Goal: Task Accomplishment & Management: Complete application form

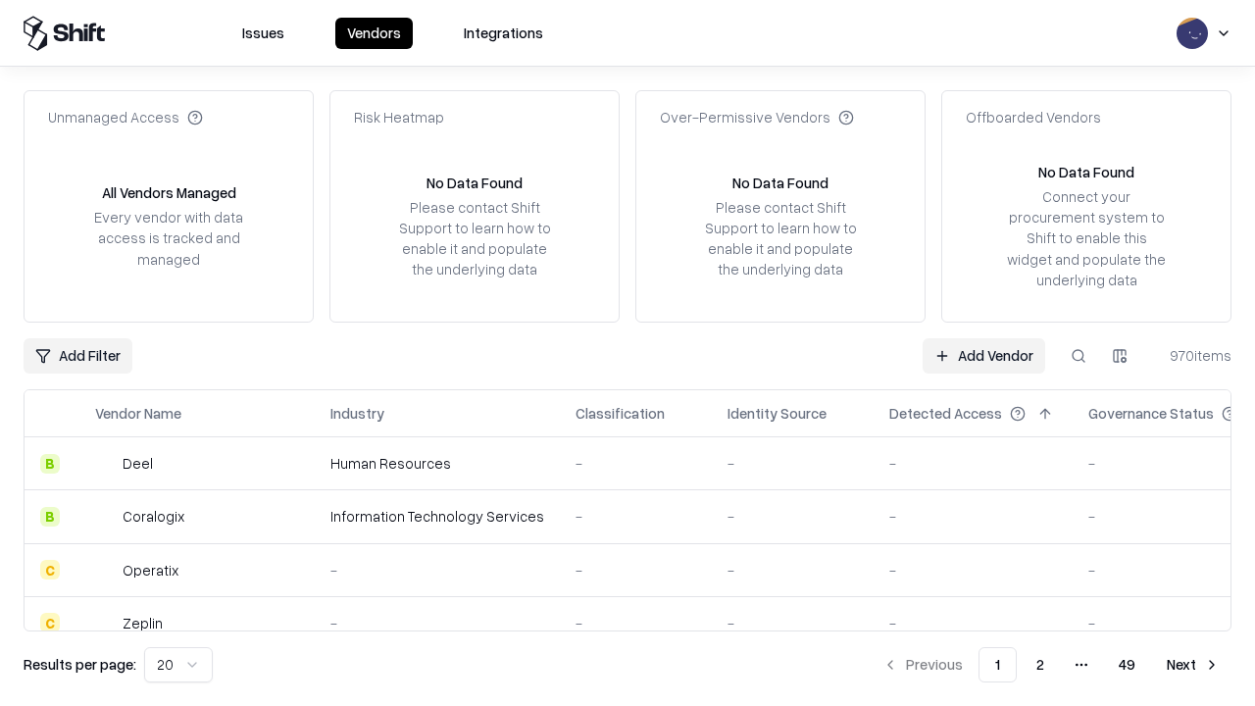
click at [984, 355] on link "Add Vendor" at bounding box center [984, 355] width 123 height 35
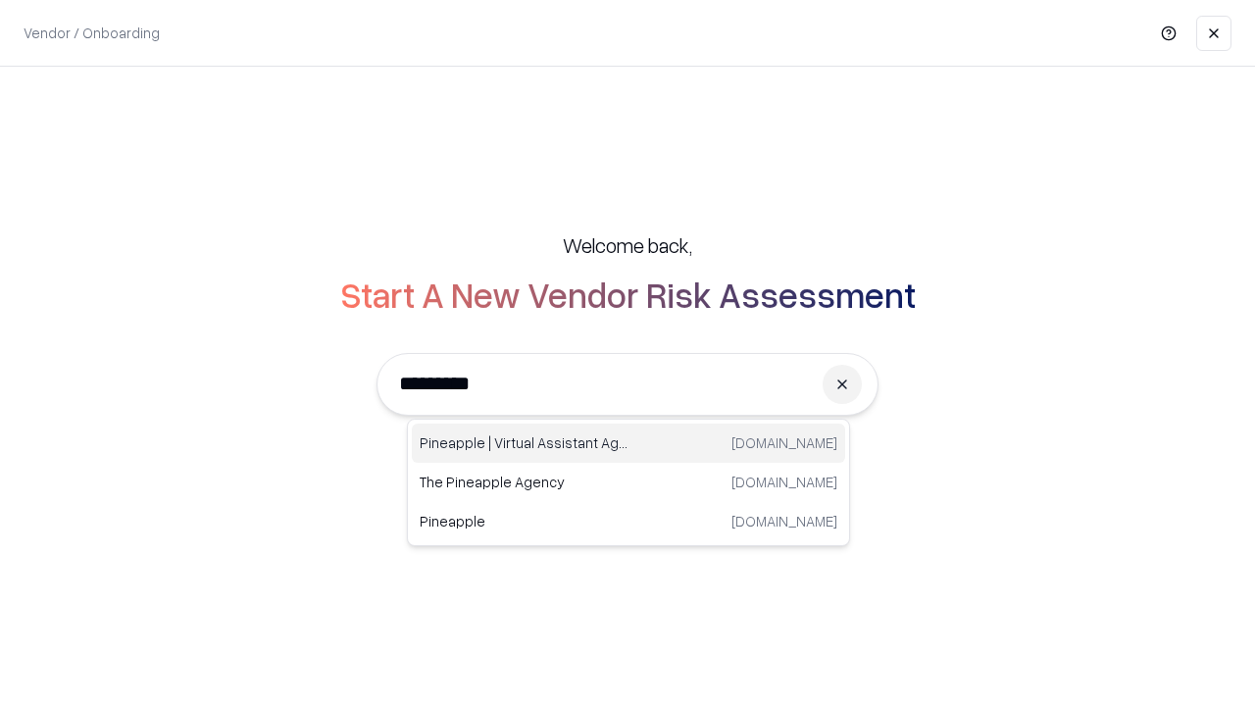
click at [629, 443] on div "Pineapple | Virtual Assistant Agency [DOMAIN_NAME]" at bounding box center [628, 443] width 433 height 39
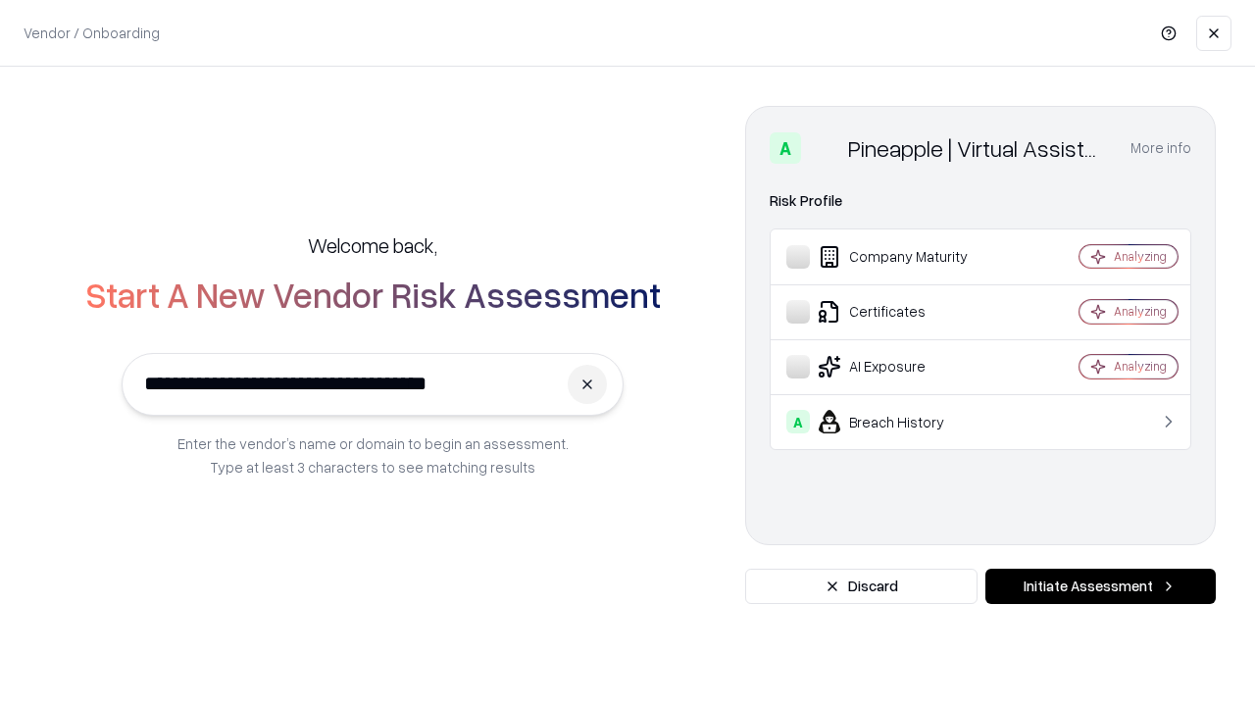
type input "**********"
click at [1100, 586] on button "Initiate Assessment" at bounding box center [1101, 586] width 230 height 35
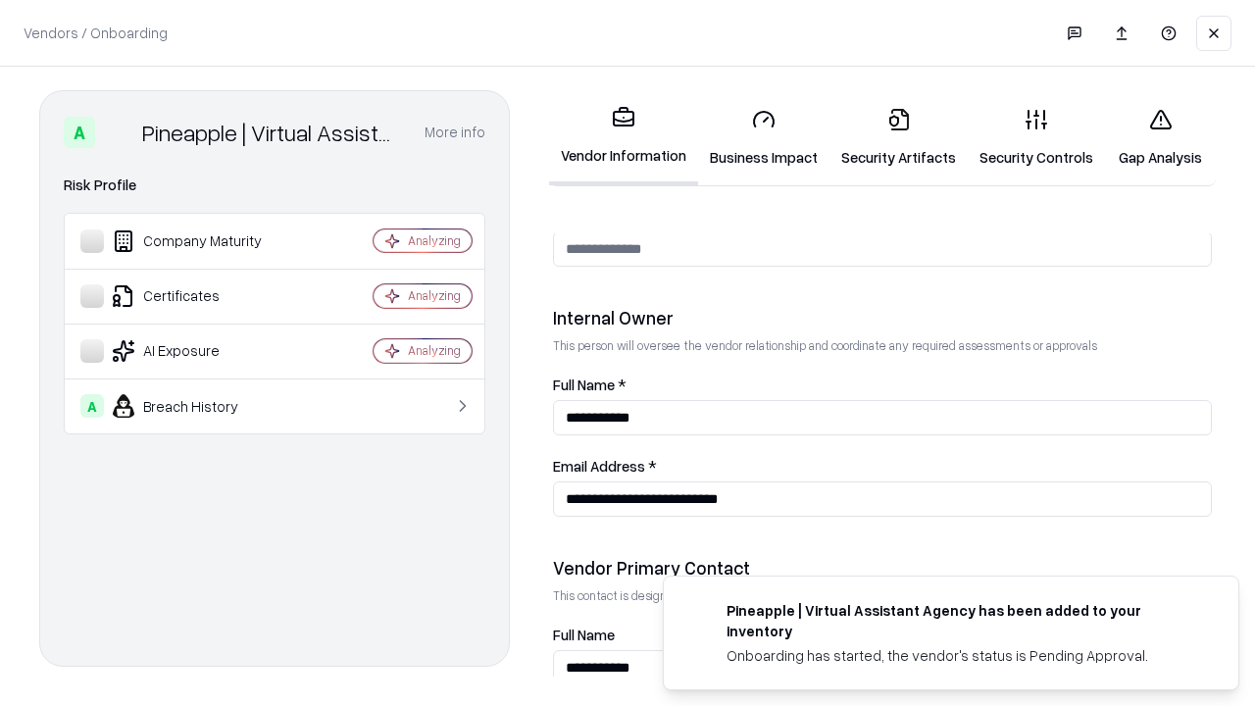
scroll to position [1016, 0]
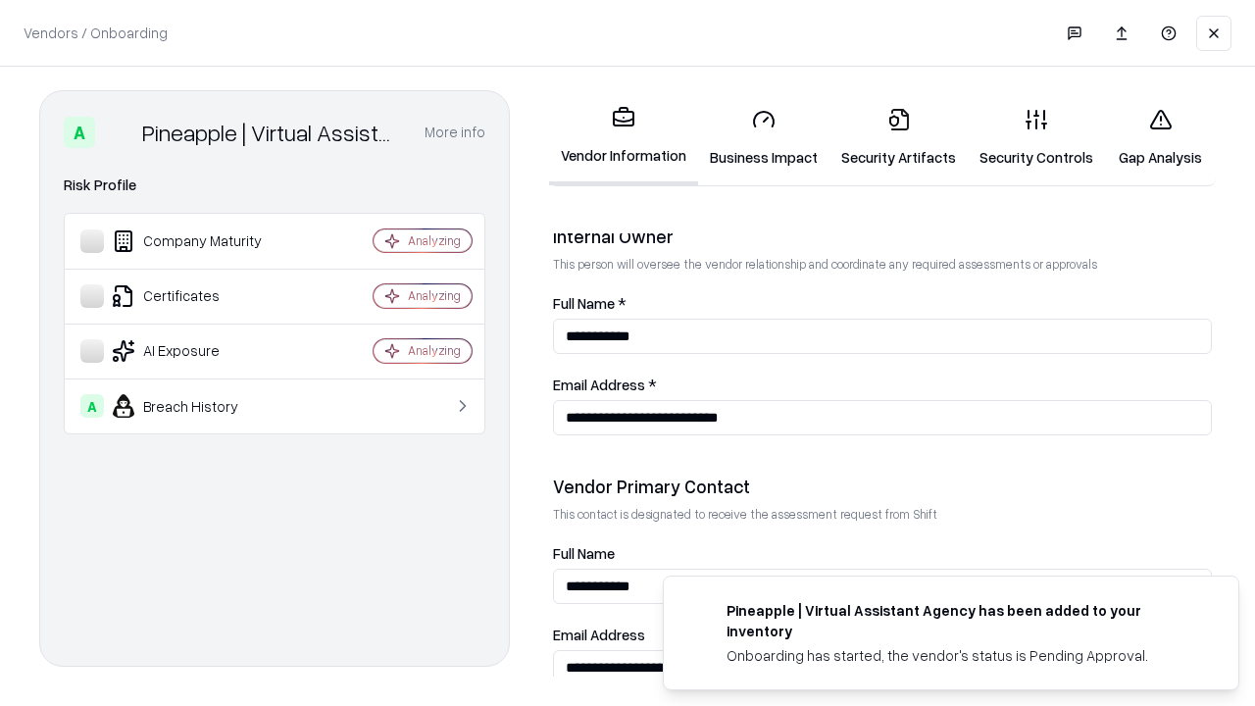
click at [764, 137] on link "Business Impact" at bounding box center [763, 137] width 131 height 91
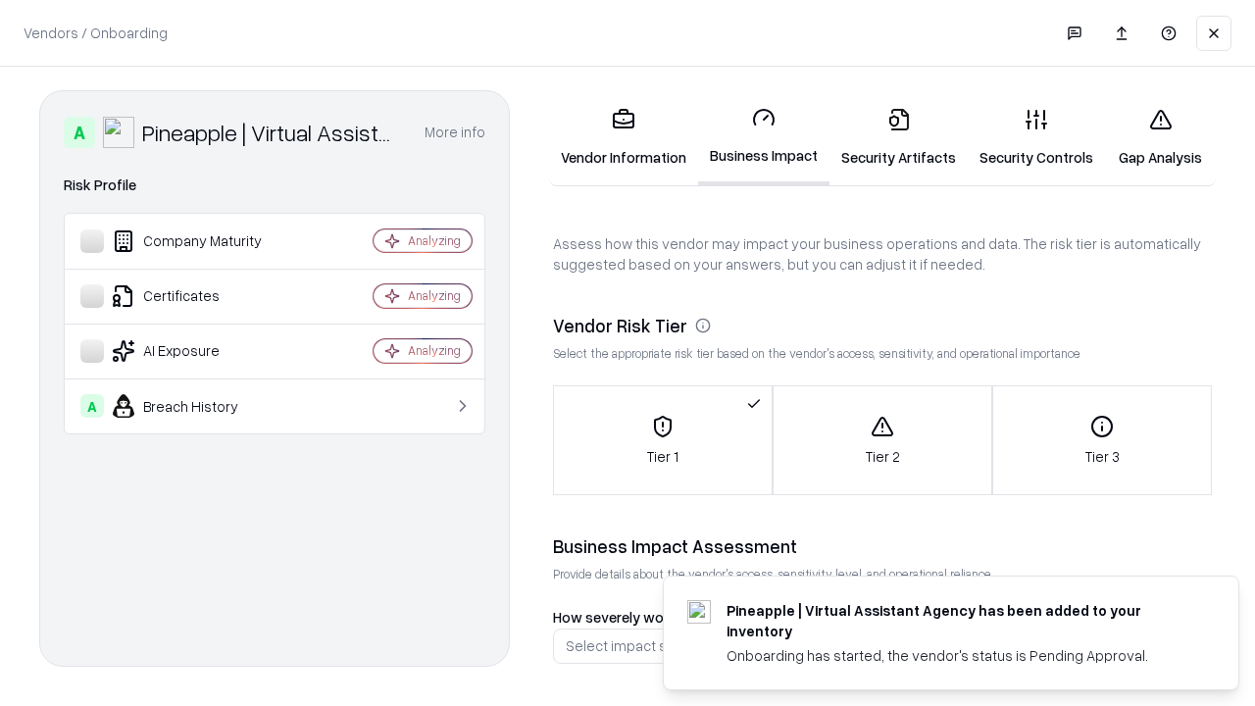
click at [898, 137] on link "Security Artifacts" at bounding box center [899, 137] width 138 height 91
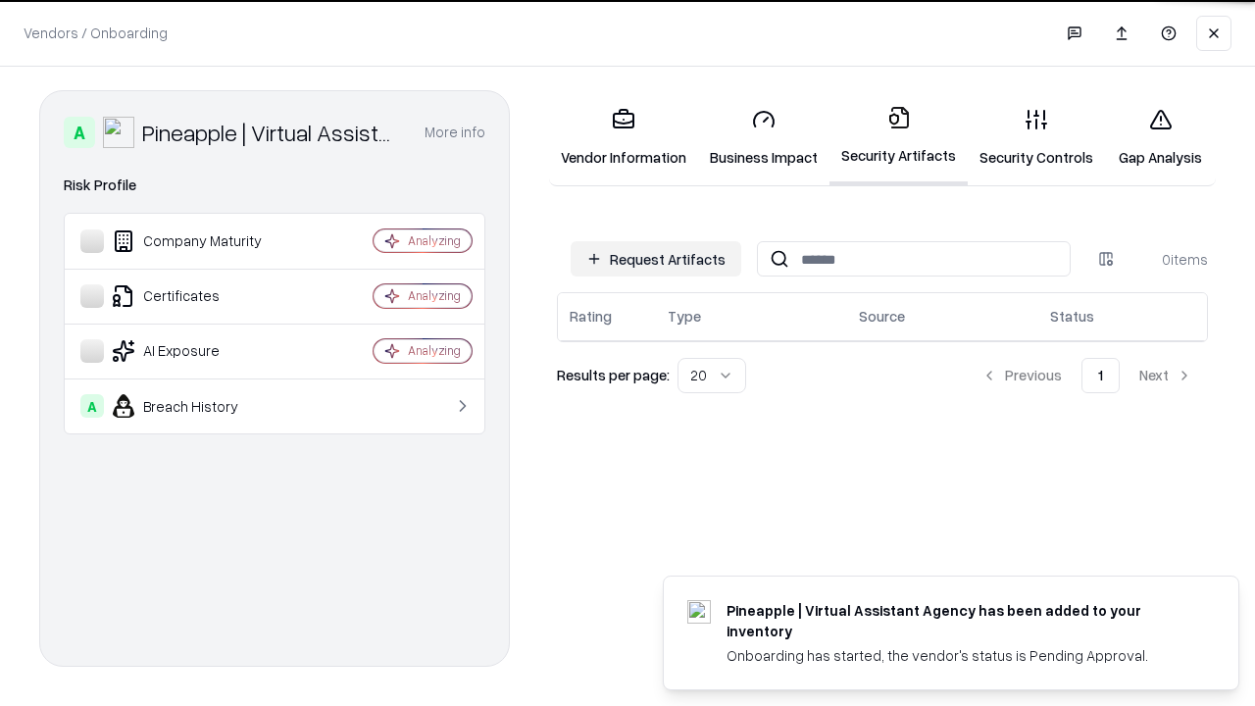
click at [656, 259] on button "Request Artifacts" at bounding box center [656, 258] width 171 height 35
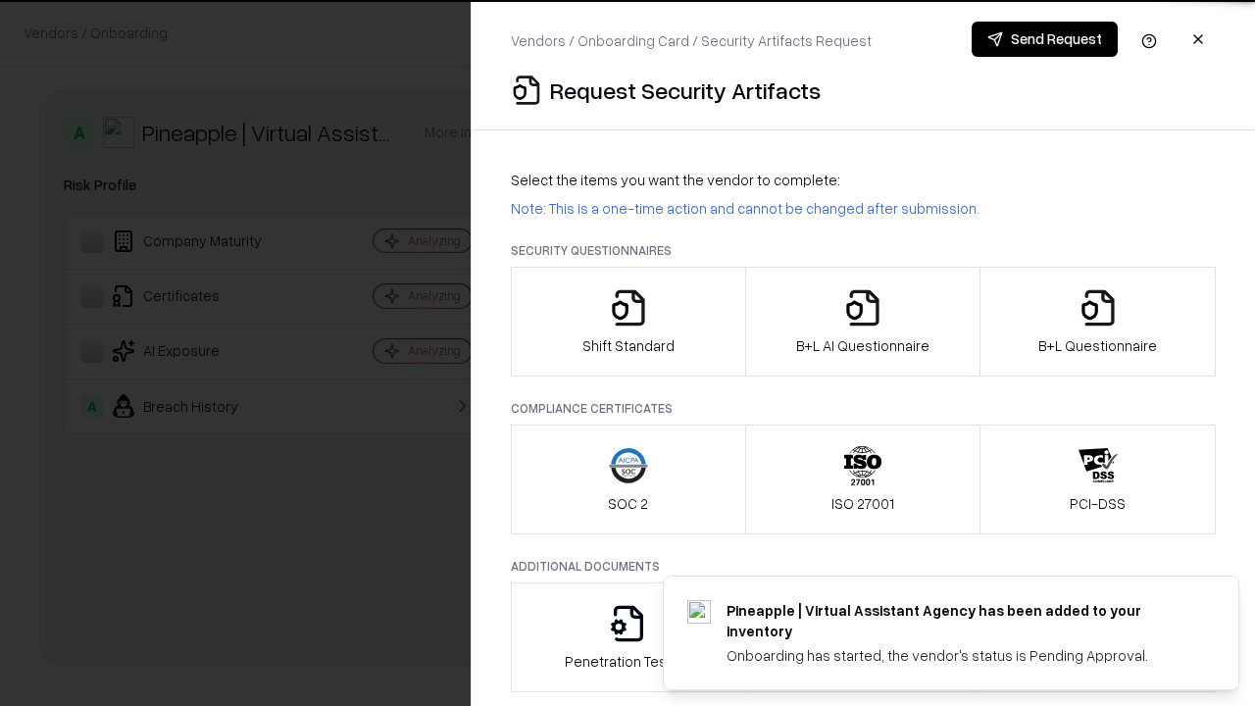
click at [628, 322] on icon "button" at bounding box center [628, 307] width 39 height 39
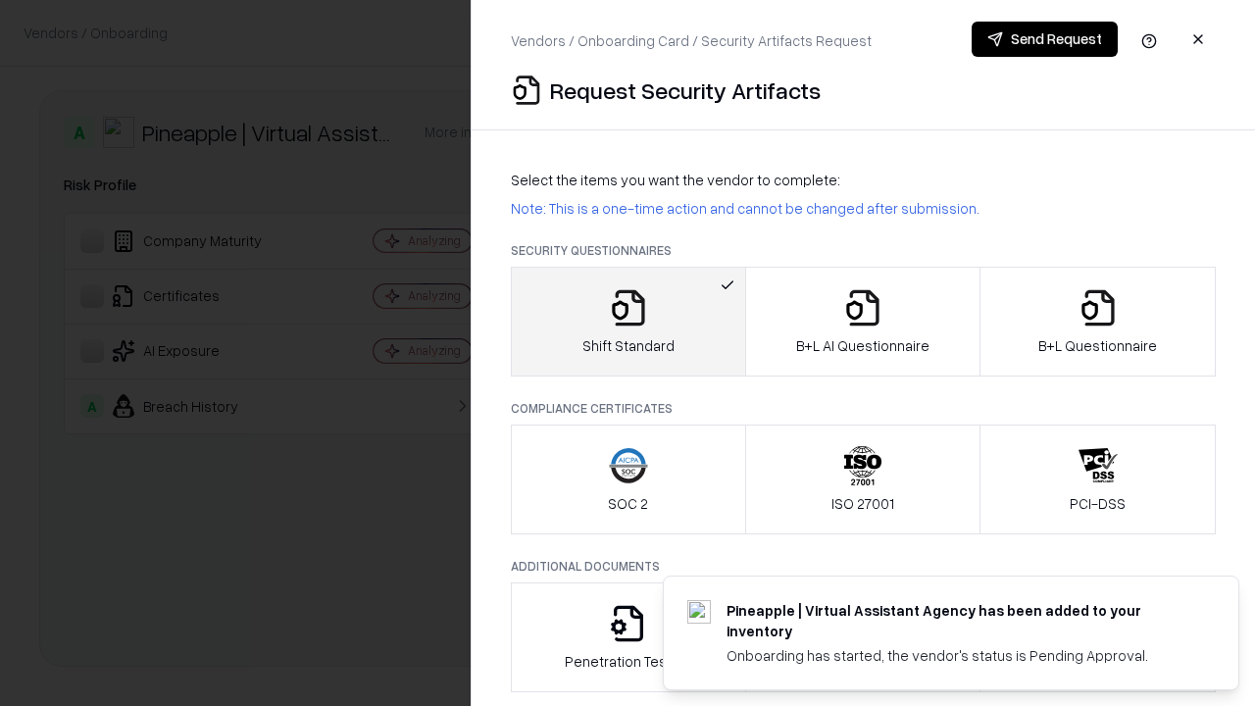
click at [1044, 39] on button "Send Request" at bounding box center [1045, 39] width 146 height 35
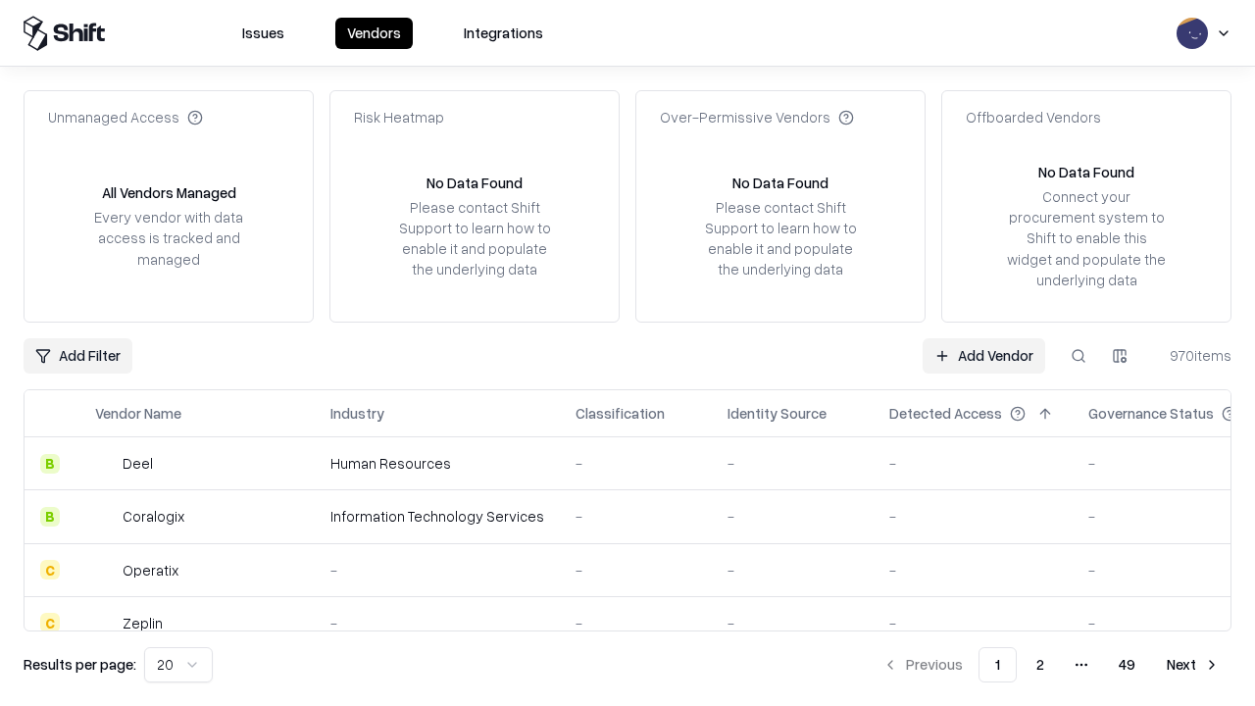
click at [1079, 355] on button at bounding box center [1078, 355] width 35 height 35
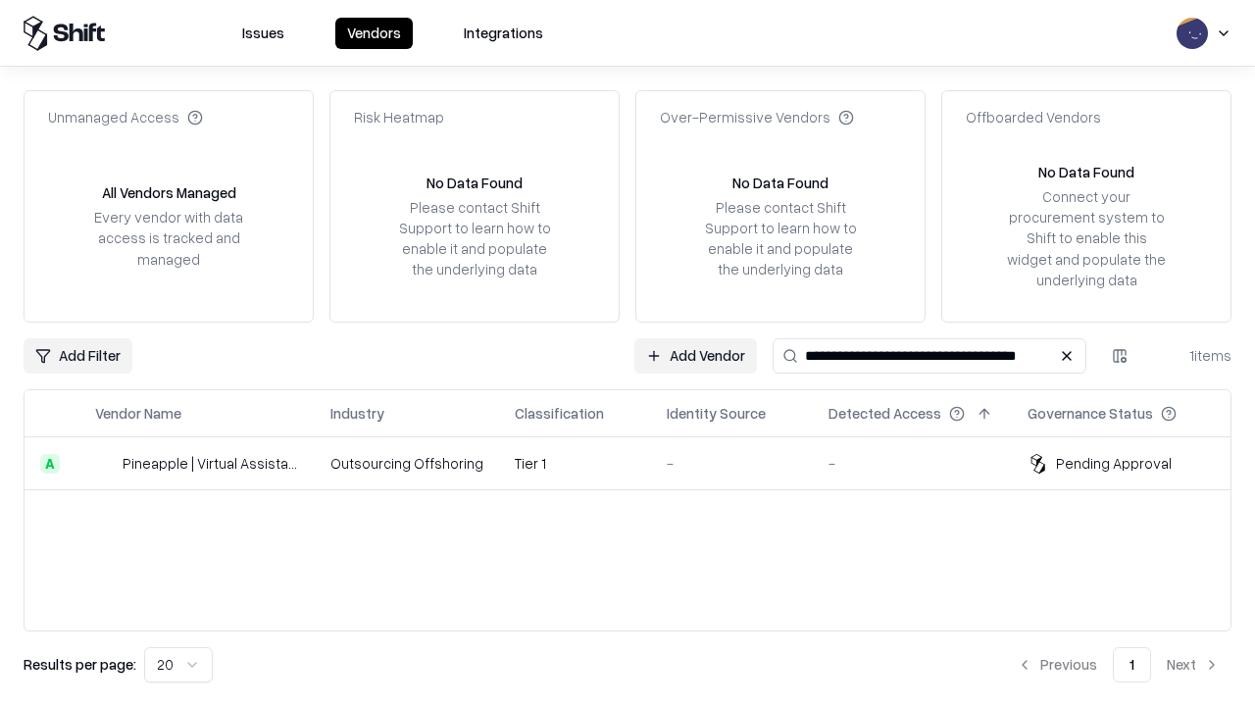
type input "**********"
click at [639, 463] on td "Tier 1" at bounding box center [575, 463] width 152 height 53
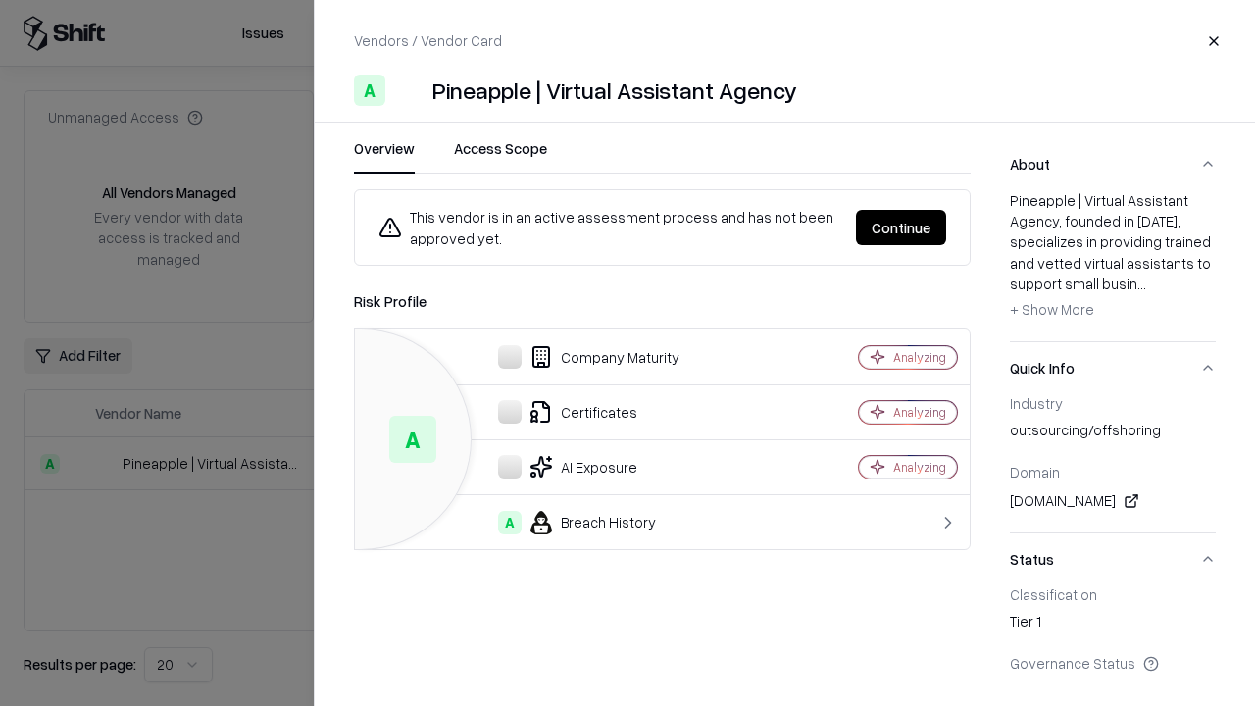
click at [901, 228] on button "Continue" at bounding box center [901, 227] width 90 height 35
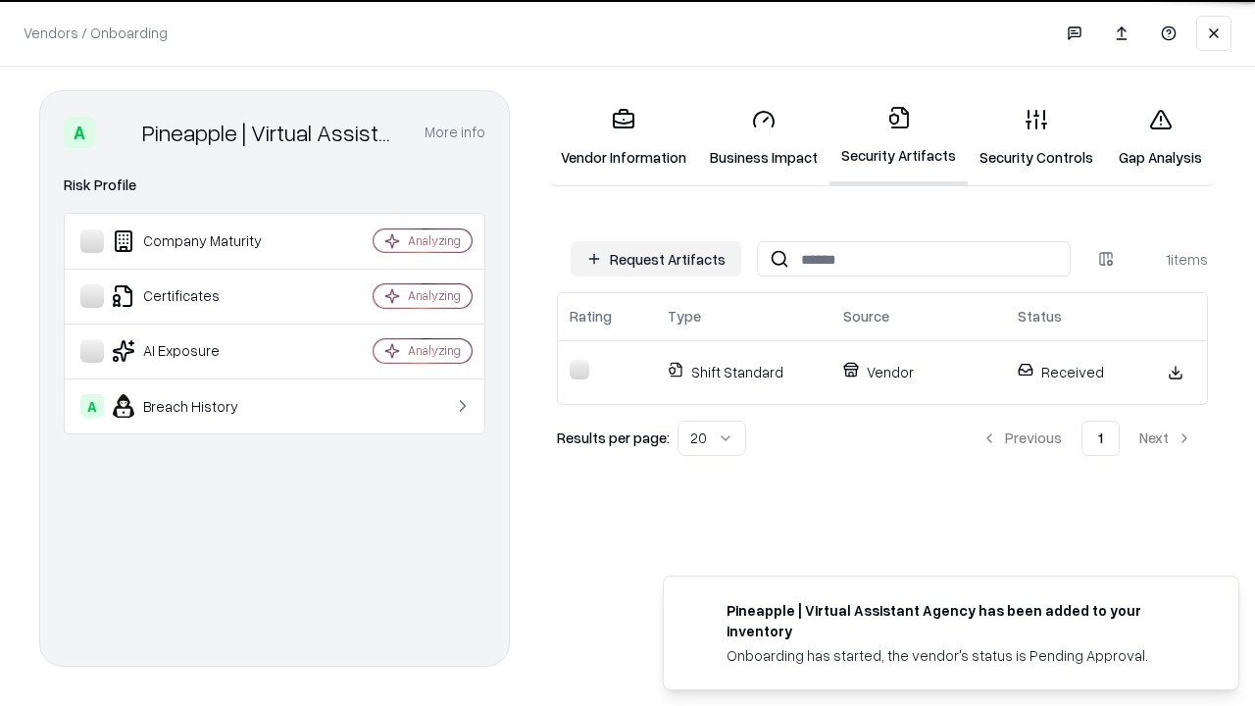
click at [1037, 137] on link "Security Controls" at bounding box center [1036, 137] width 137 height 91
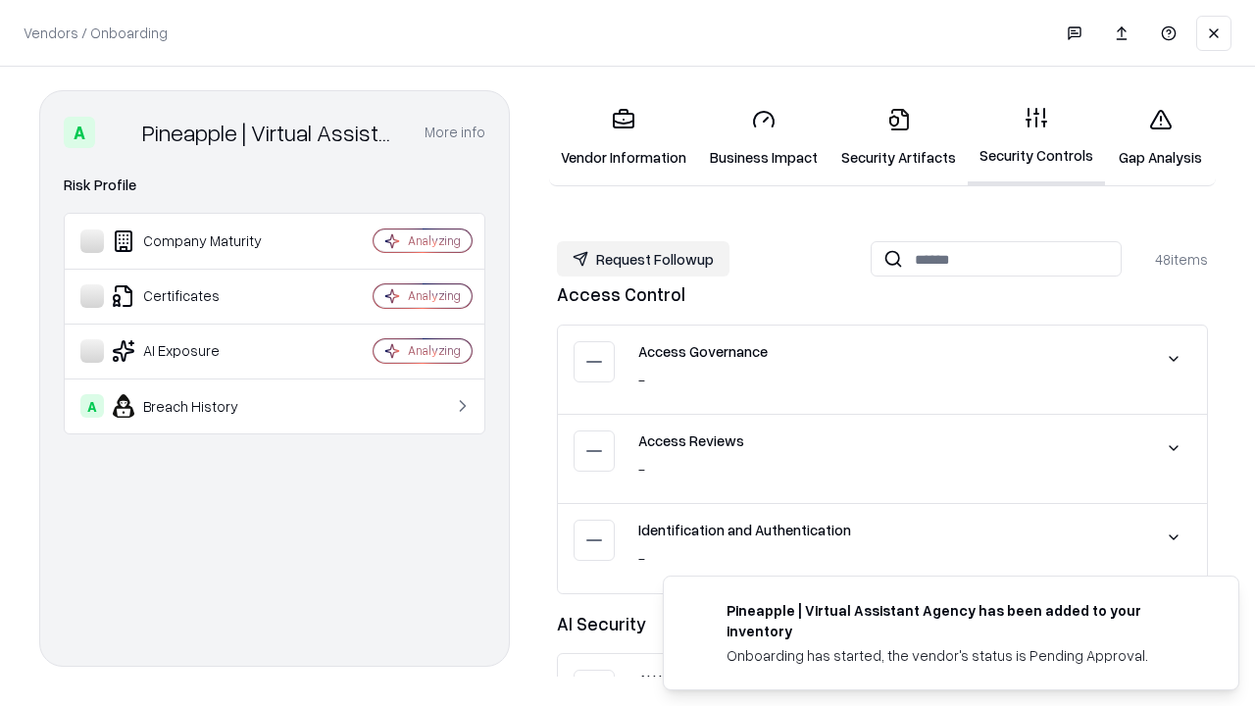
click at [643, 258] on button "Request Followup" at bounding box center [643, 258] width 173 height 35
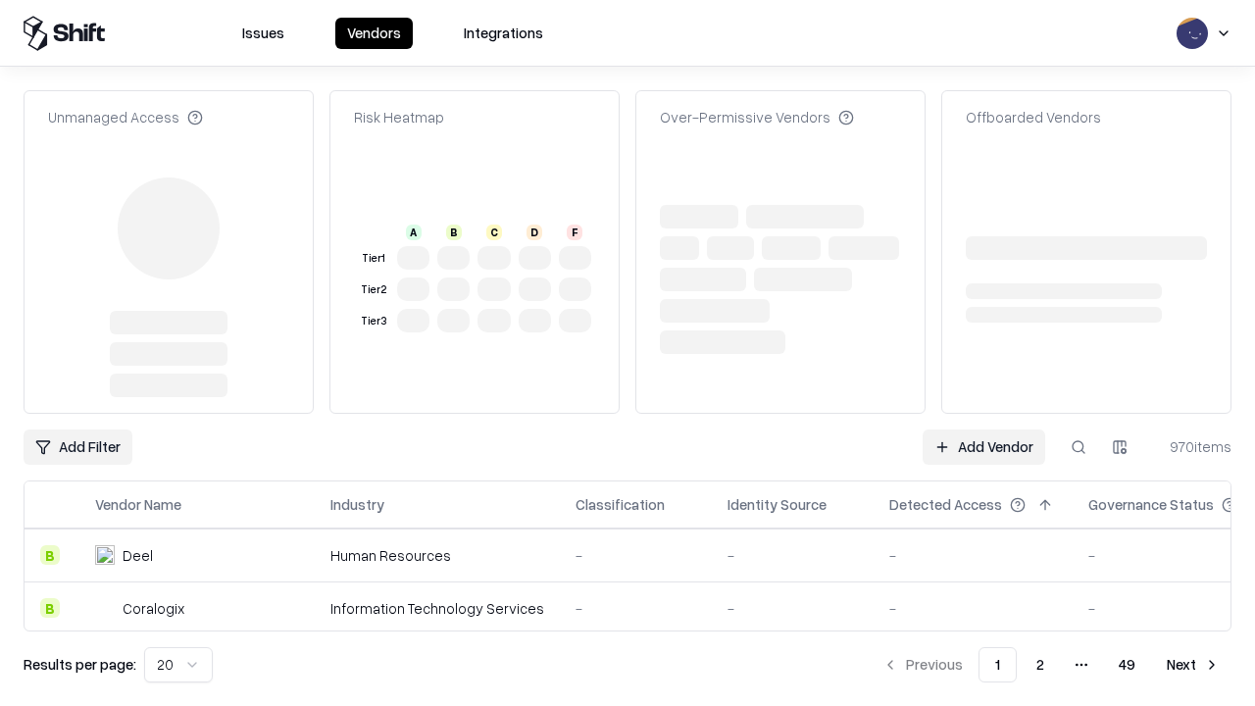
click at [984, 430] on link "Add Vendor" at bounding box center [984, 447] width 123 height 35
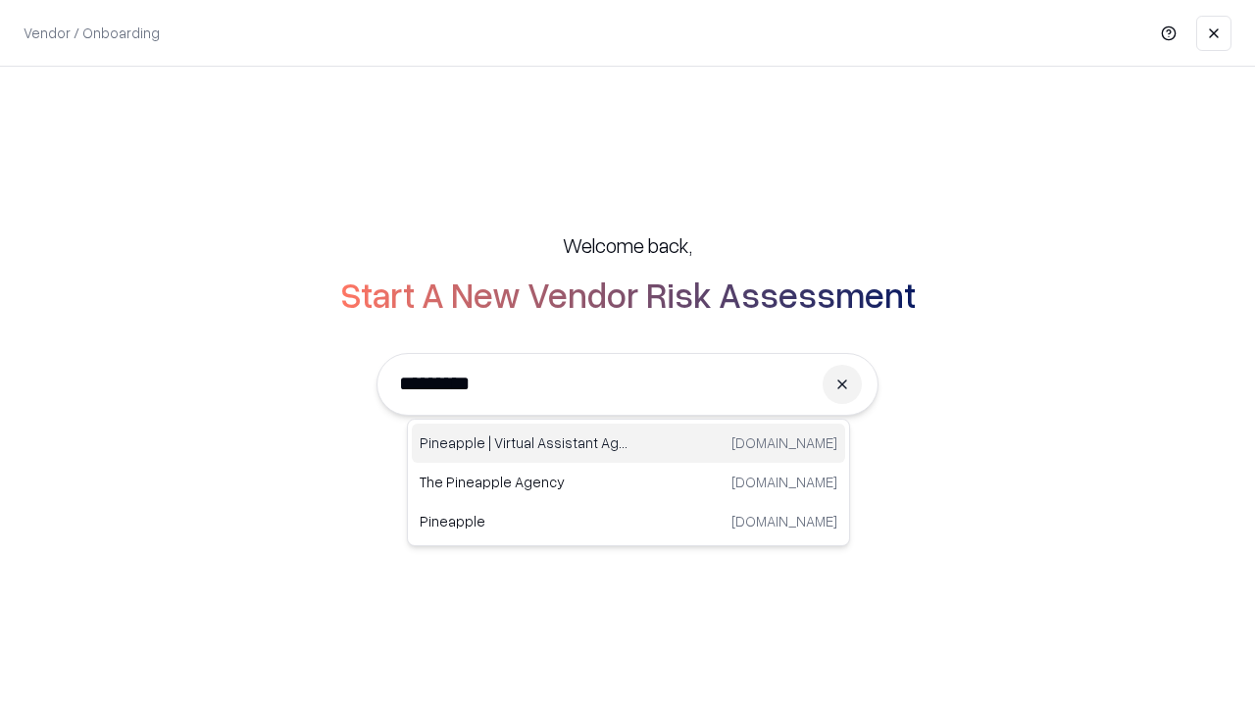
click at [629, 443] on div "Pineapple | Virtual Assistant Agency [DOMAIN_NAME]" at bounding box center [628, 443] width 433 height 39
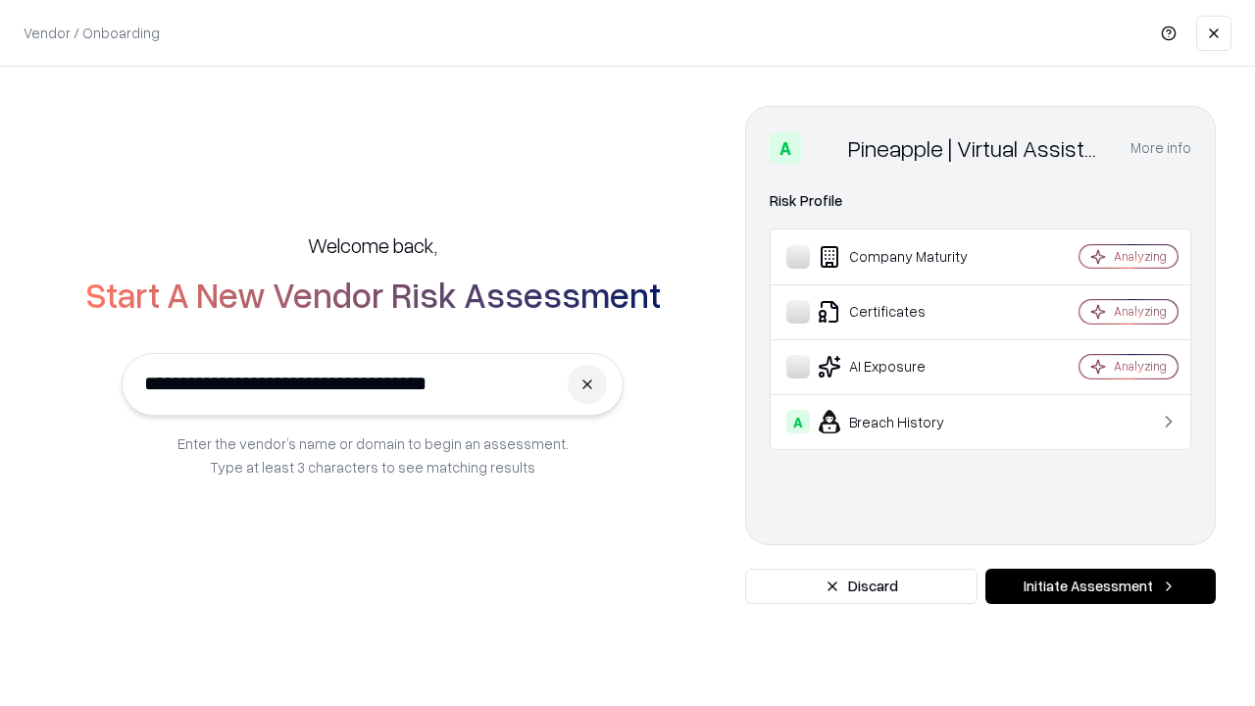
type input "**********"
click at [1100, 586] on button "Initiate Assessment" at bounding box center [1101, 586] width 230 height 35
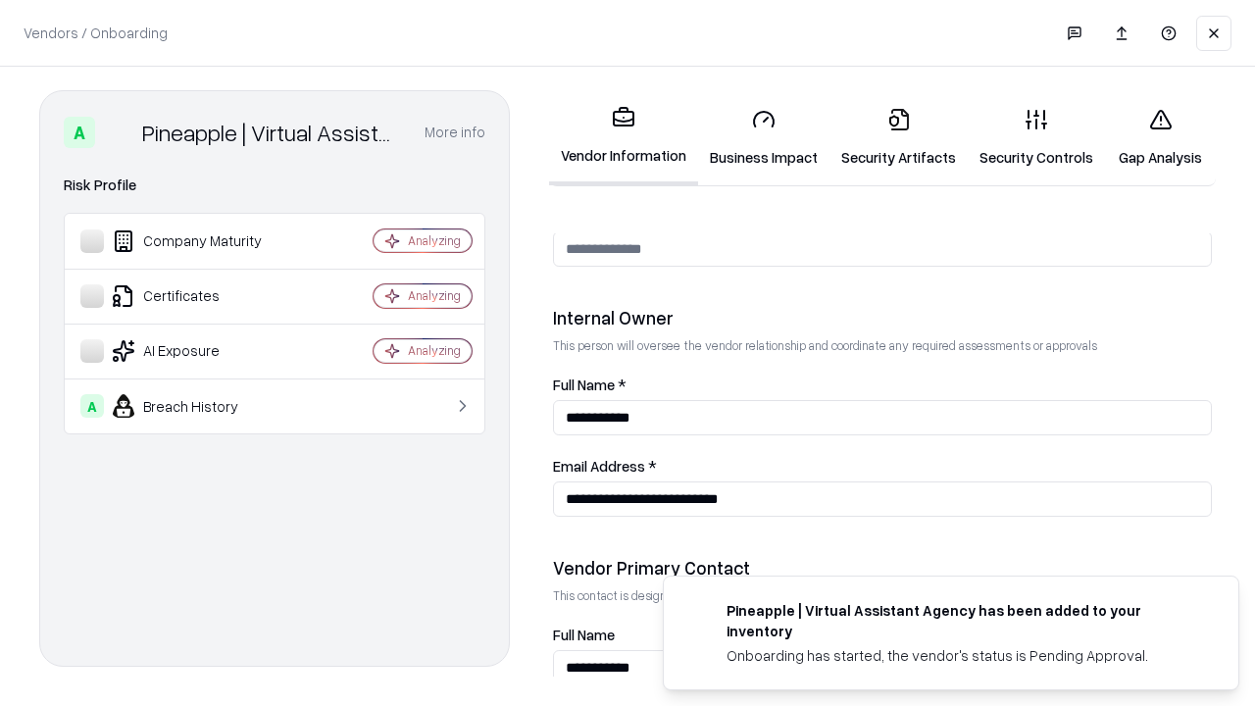
scroll to position [1016, 0]
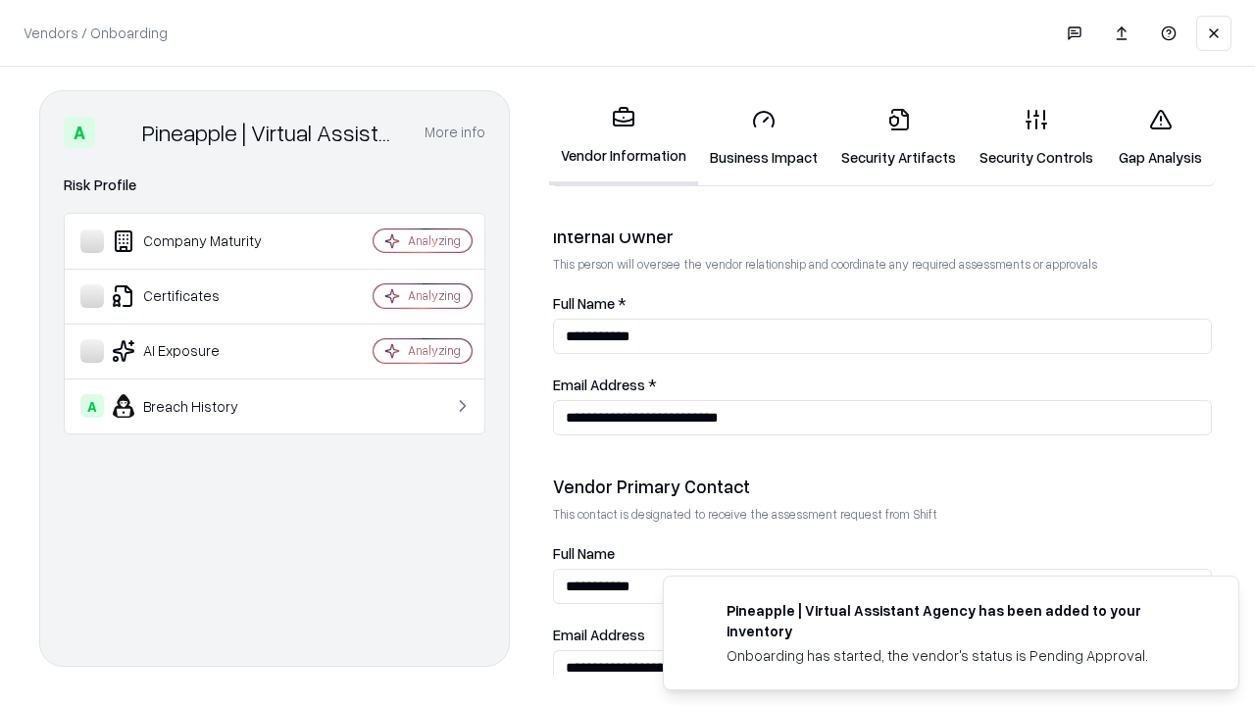
click at [1160, 137] on link "Gap Analysis" at bounding box center [1160, 137] width 111 height 91
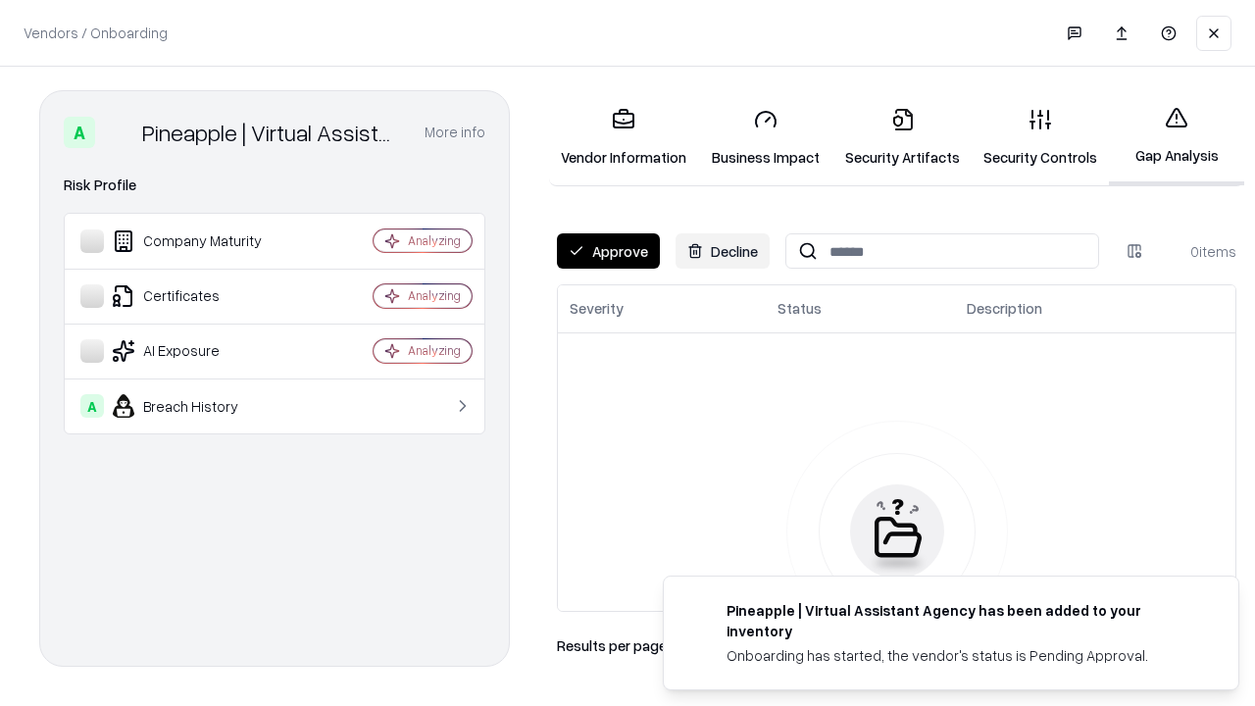
click at [608, 251] on button "Approve" at bounding box center [608, 250] width 103 height 35
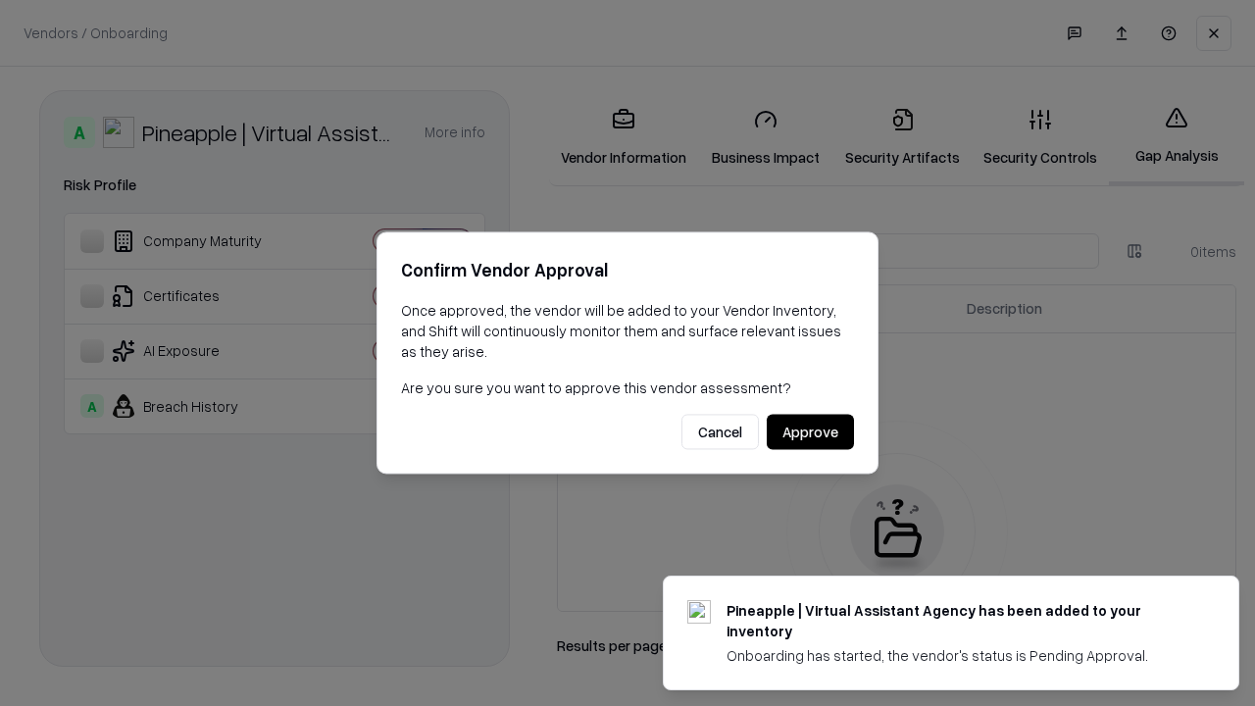
click at [810, 432] on button "Approve" at bounding box center [810, 432] width 87 height 35
